Goal: Find specific page/section: Find specific page/section

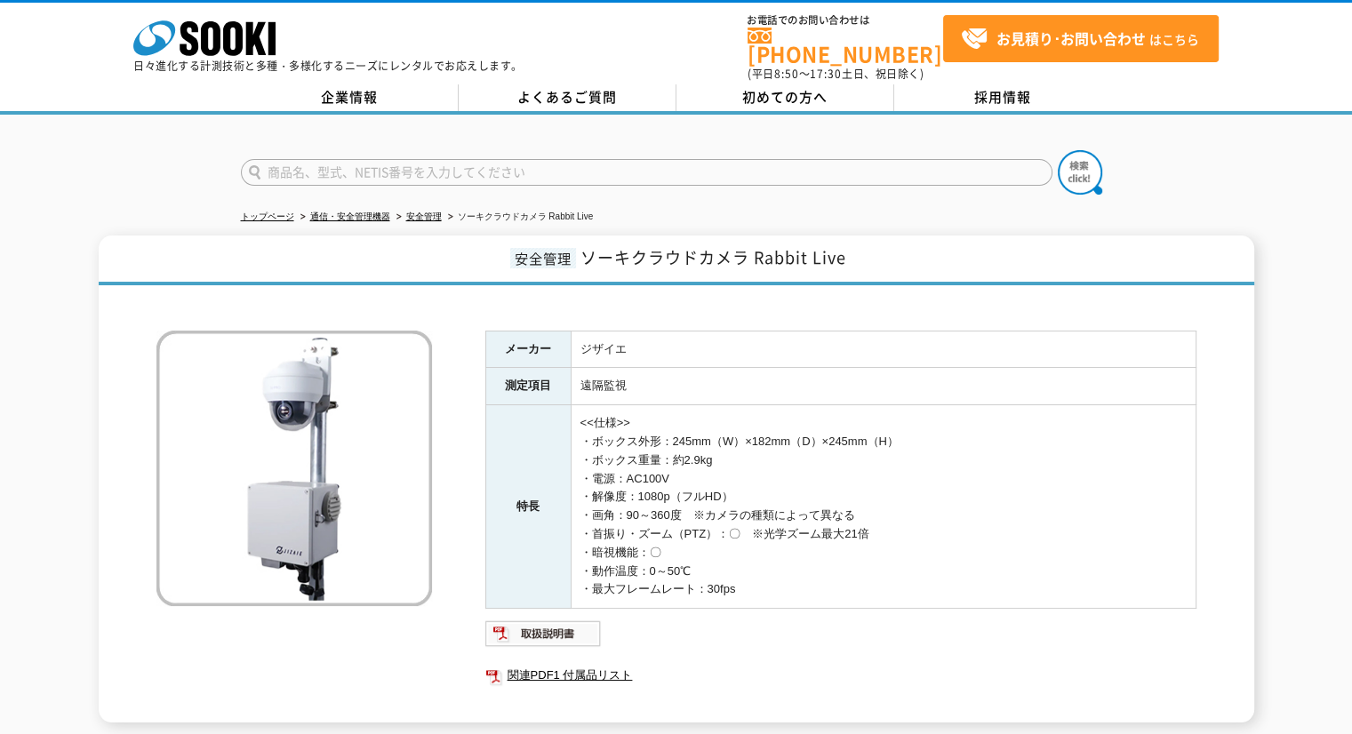
click at [438, 159] on input "text" at bounding box center [646, 172] width 811 height 27
type input "お知らせマスター"
click at [1058, 150] on button at bounding box center [1080, 172] width 44 height 44
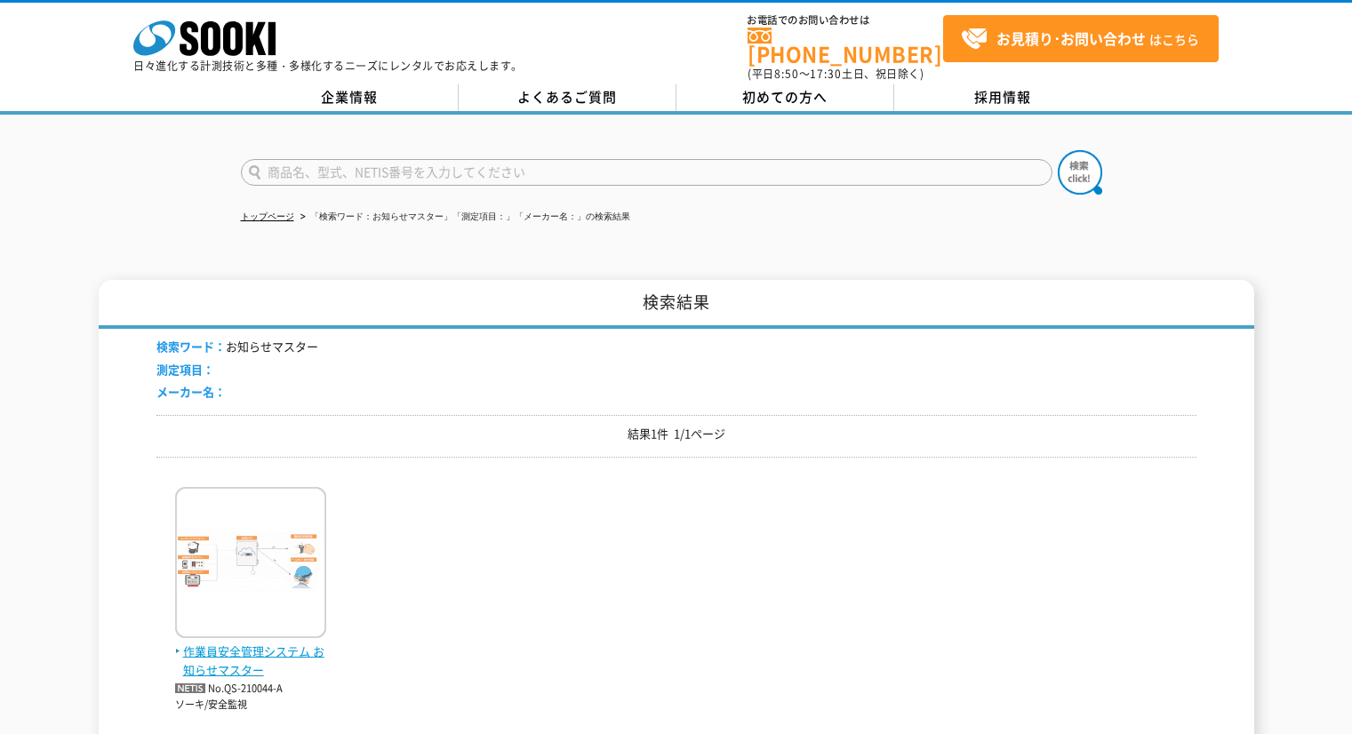
drag, startPoint x: 0, startPoint y: 0, endPoint x: 272, endPoint y: 587, distance: 647.3
click at [272, 587] on img at bounding box center [250, 565] width 151 height 156
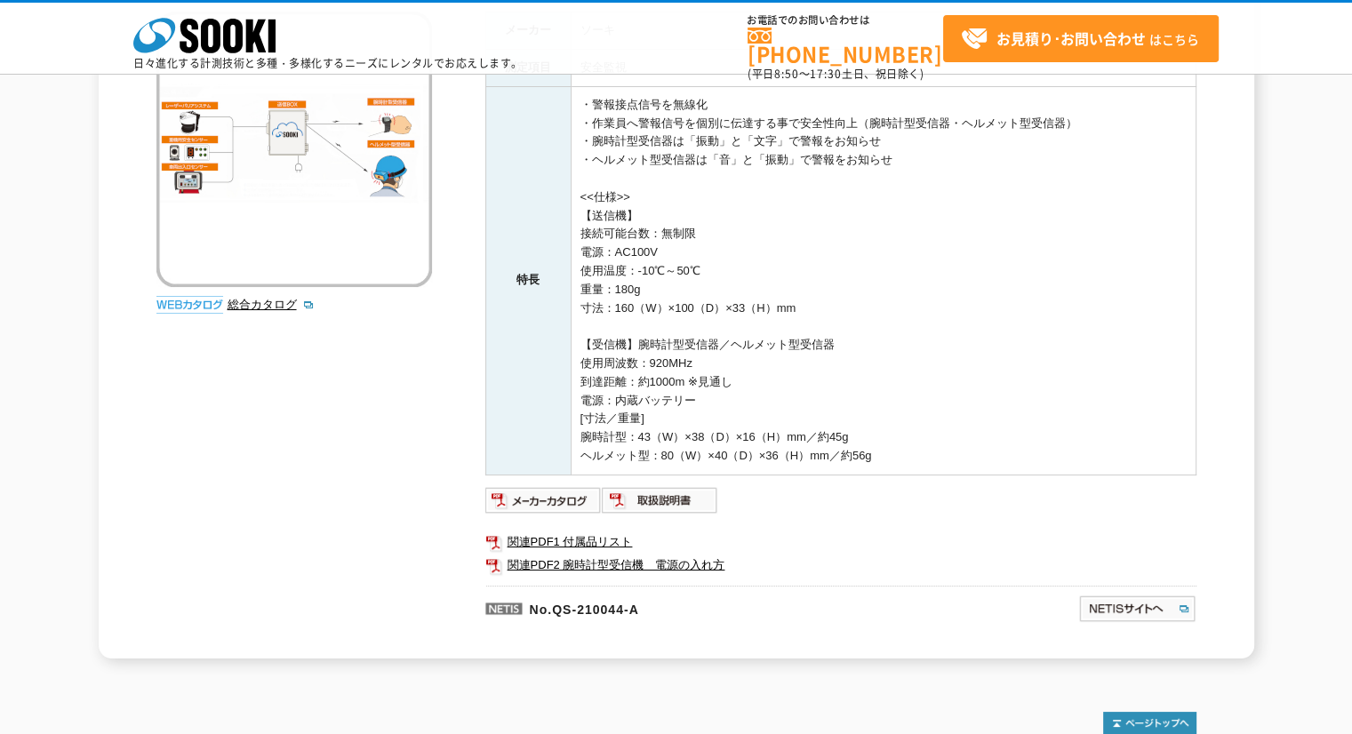
scroll to position [325, 0]
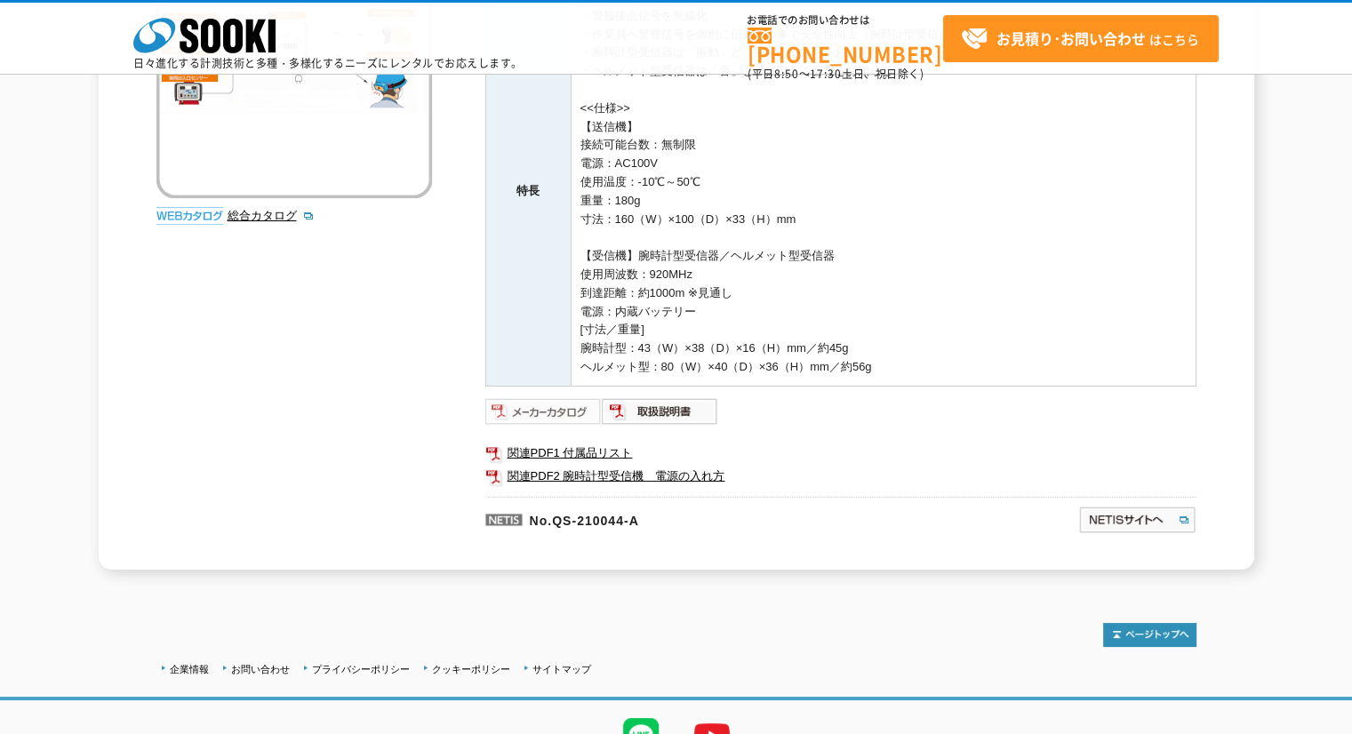
click at [570, 422] on img at bounding box center [543, 411] width 116 height 28
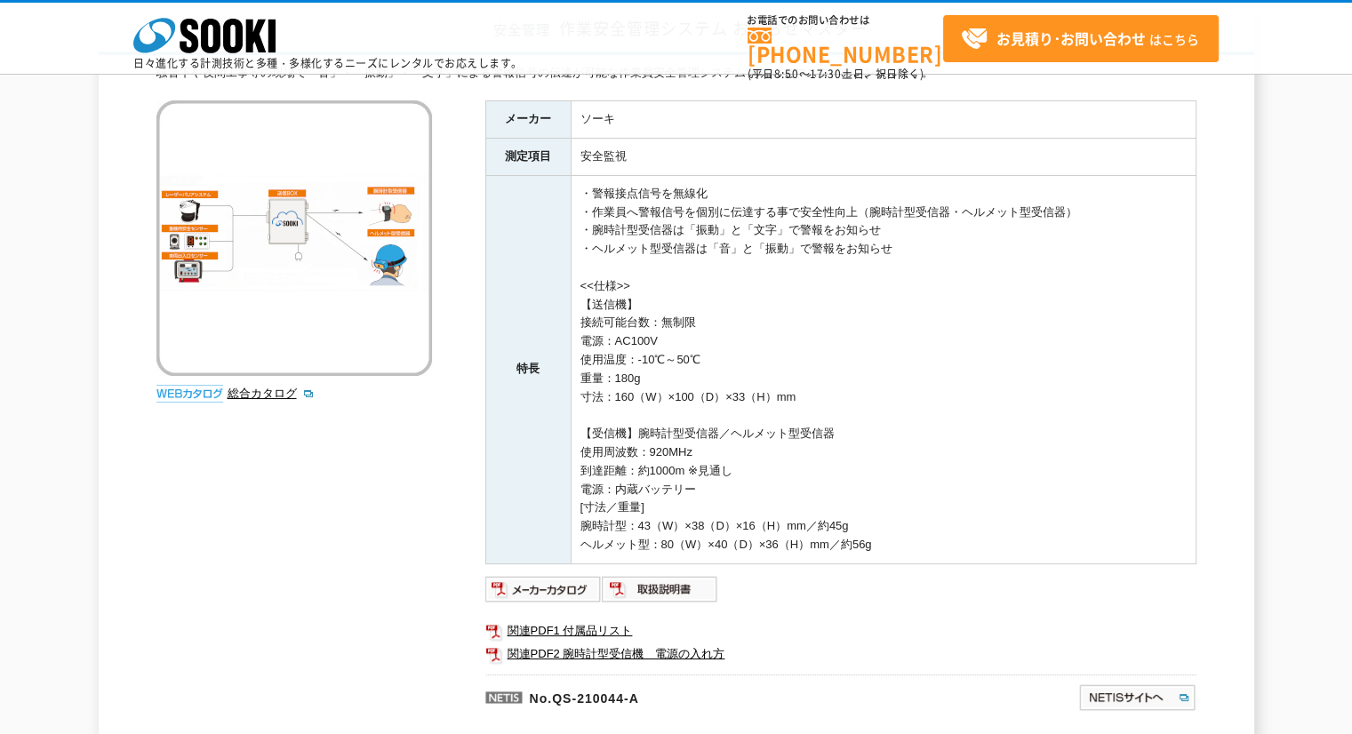
scroll to position [178, 0]
